Goal: Task Accomplishment & Management: Complete application form

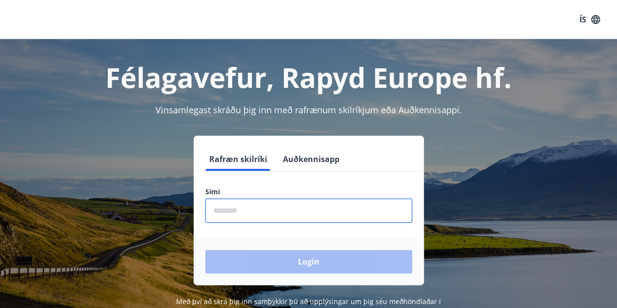
click at [265, 204] on input "phone" at bounding box center [308, 211] width 207 height 24
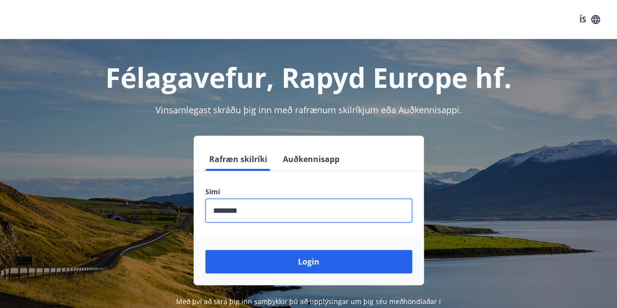
type input "********"
click at [205, 250] on button "Login" at bounding box center [308, 261] width 207 height 23
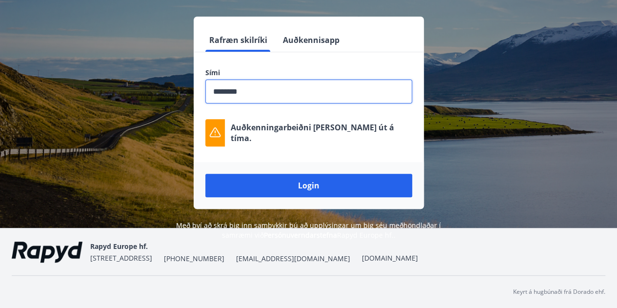
scroll to position [120, 0]
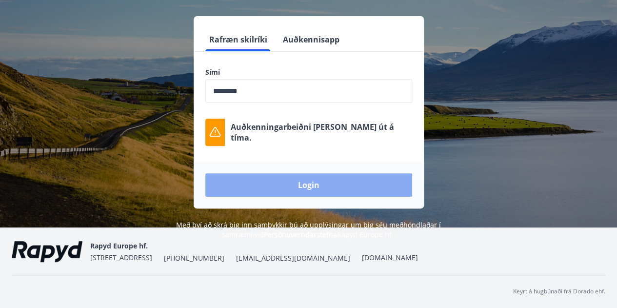
click at [277, 188] on button "Login" at bounding box center [308, 184] width 207 height 23
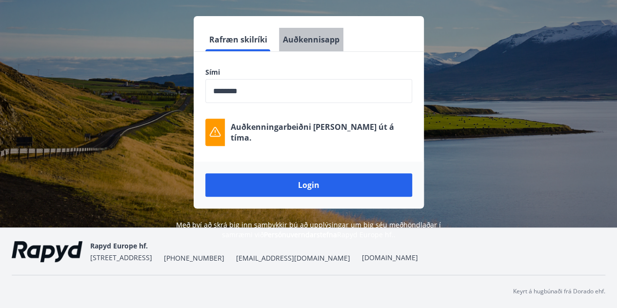
click at [311, 36] on button "Auðkennisapp" at bounding box center [311, 39] width 64 height 23
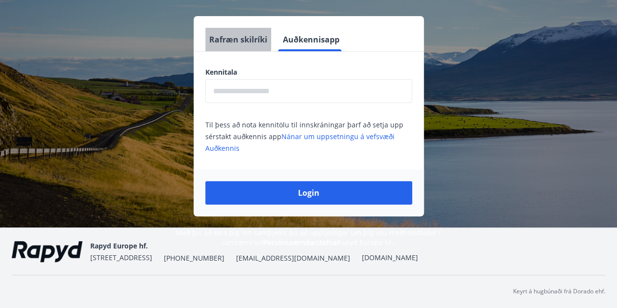
click at [226, 32] on button "Rafræn skilríki" at bounding box center [238, 39] width 66 height 23
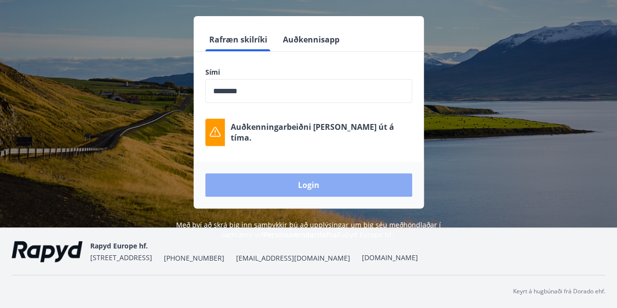
click at [284, 177] on button "Login" at bounding box center [308, 184] width 207 height 23
